Goal: Task Accomplishment & Management: Use online tool/utility

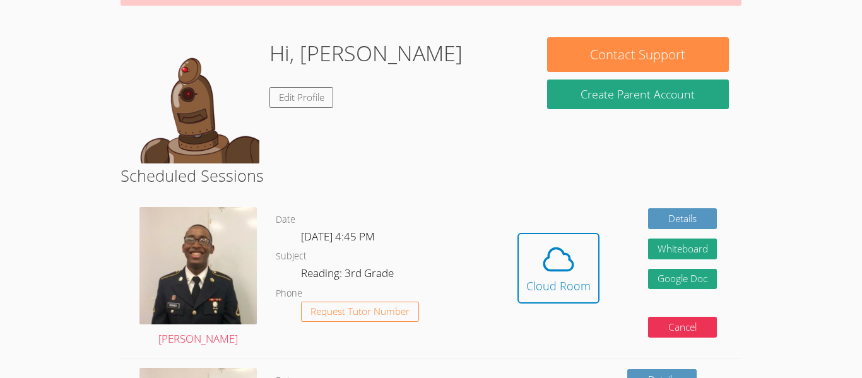
scroll to position [170, 0]
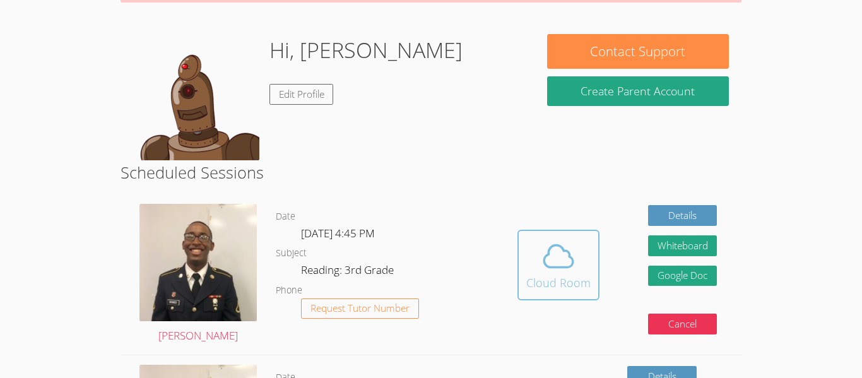
click at [560, 288] on div "Cloud Room" at bounding box center [558, 283] width 64 height 18
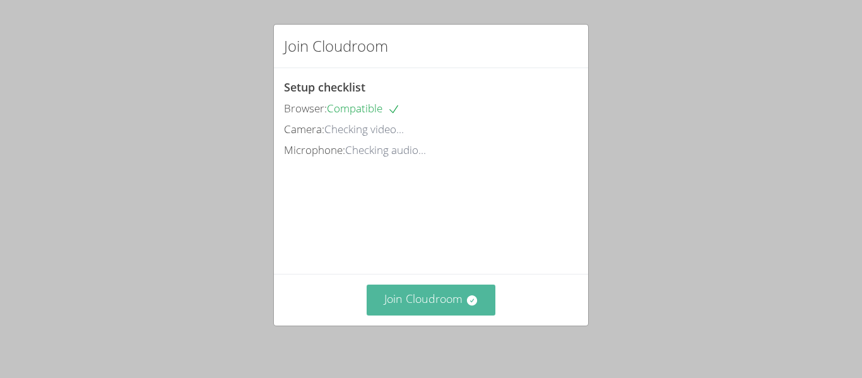
click at [405, 288] on button "Join Cloudroom" at bounding box center [431, 300] width 129 height 31
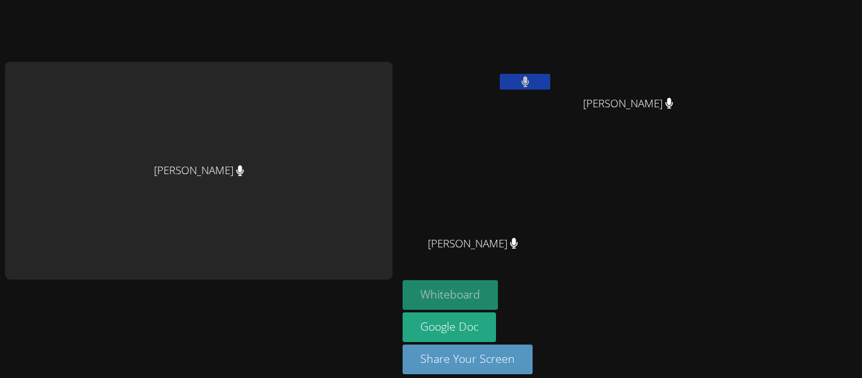
click at [463, 293] on button "Whiteboard" at bounding box center [450, 295] width 95 height 30
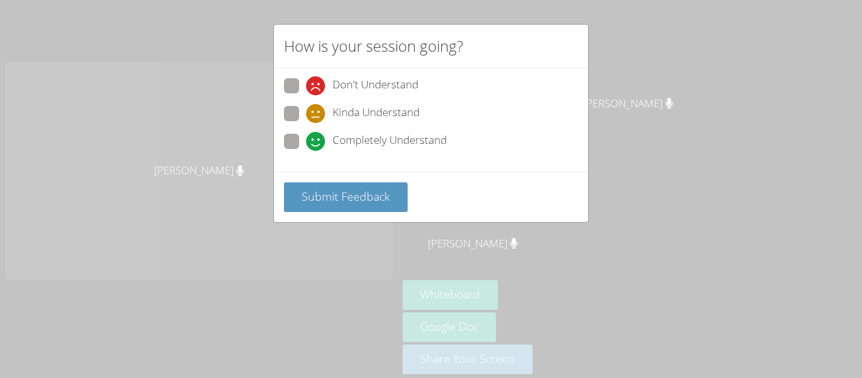
click at [422, 146] on span "Completely Understand" at bounding box center [390, 141] width 114 height 19
click at [317, 144] on input "Completely Understand" at bounding box center [311, 139] width 11 height 11
radio input "true"
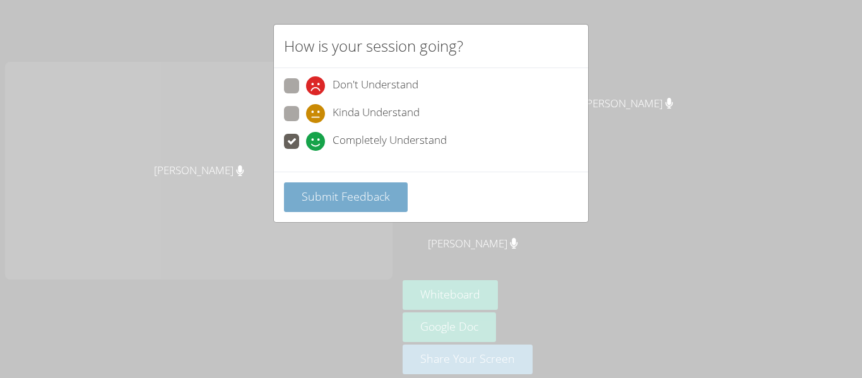
click at [364, 195] on span "Submit Feedback" at bounding box center [346, 196] width 88 height 15
